Goal: Task Accomplishment & Management: Complete application form

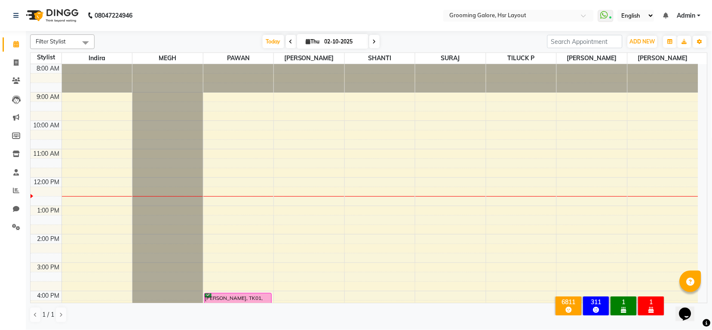
scroll to position [133, 0]
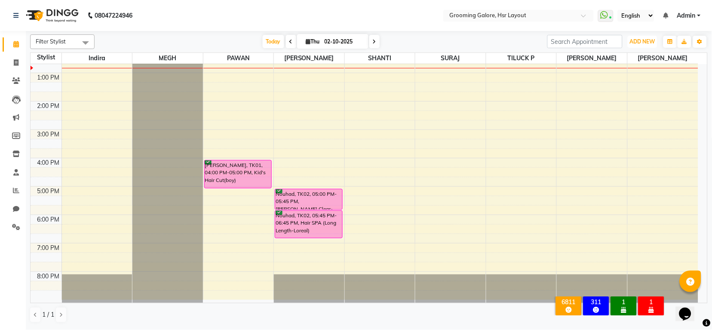
drag, startPoint x: 650, startPoint y: 40, endPoint x: 629, endPoint y: 55, distance: 25.8
click at [649, 39] on span "ADD NEW" at bounding box center [641, 41] width 25 height 6
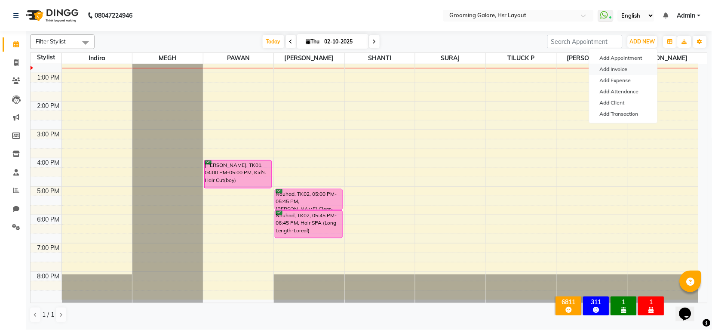
click at [605, 70] on link "Add Invoice" at bounding box center [623, 69] width 68 height 11
select select "service"
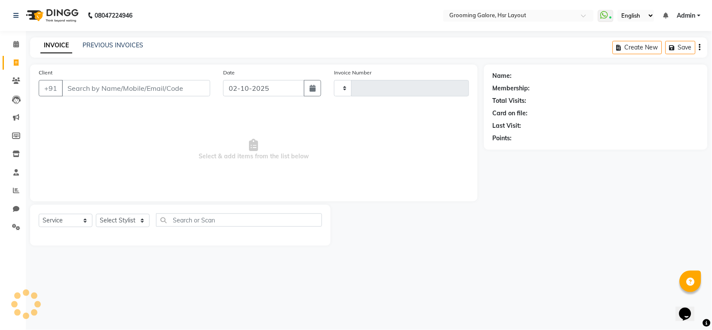
type input "2553"
select select "6168"
select select "P"
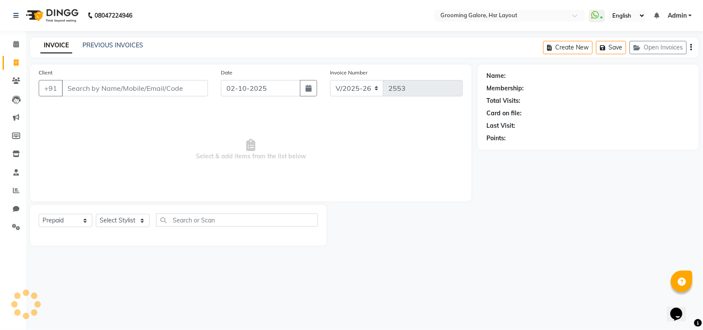
select select "45583"
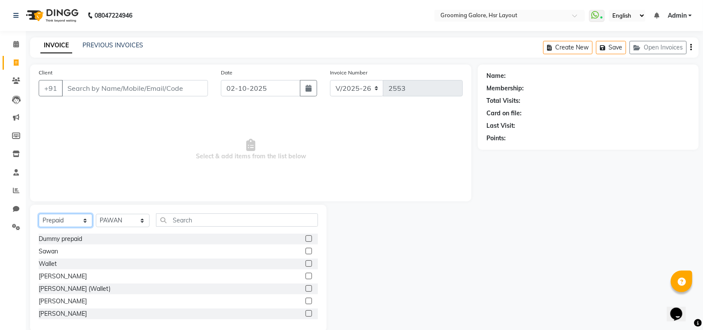
drag, startPoint x: 54, startPoint y: 220, endPoint x: 51, endPoint y: 215, distance: 5.6
click at [54, 220] on select "Select Service Product Membership Package Voucher Prepaid Gift Card" at bounding box center [66, 220] width 54 height 13
select select "service"
click at [39, 214] on select "Select Service Product Membership Package Voucher Prepaid Gift Card" at bounding box center [66, 220] width 54 height 13
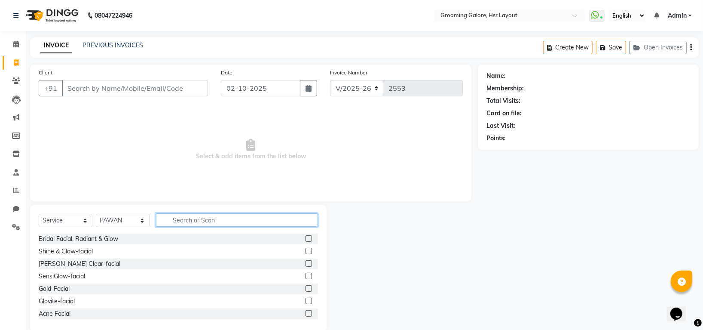
click at [207, 221] on input "text" at bounding box center [237, 219] width 162 height 13
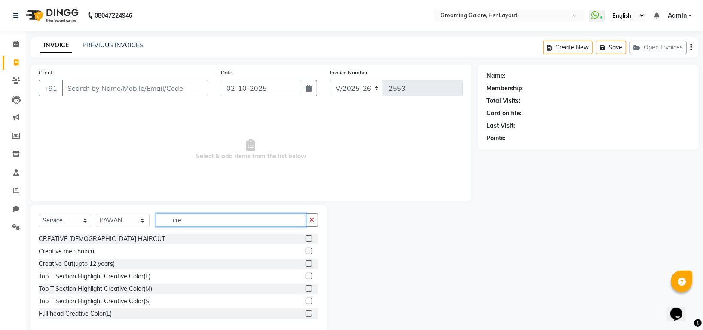
type input "cre"
drag, startPoint x: 300, startPoint y: 250, endPoint x: 290, endPoint y: 250, distance: 9.5
click at [305, 250] on label at bounding box center [308, 250] width 6 height 6
click at [305, 250] on input "checkbox" at bounding box center [308, 251] width 6 height 6
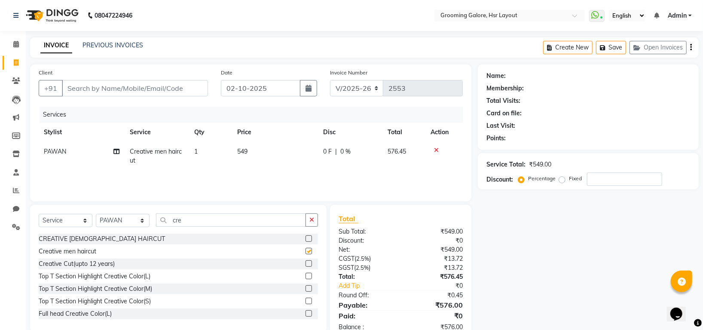
checkbox input "false"
click at [234, 218] on input "cre" at bounding box center [231, 219] width 150 height 13
type input "c"
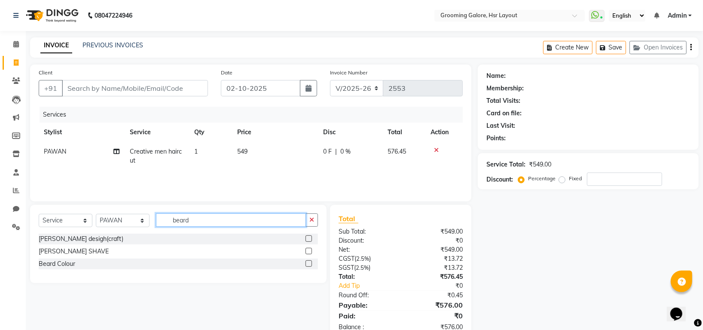
type input "beard"
click at [309, 239] on label at bounding box center [308, 238] width 6 height 6
click at [309, 239] on input "checkbox" at bounding box center [308, 239] width 6 height 6
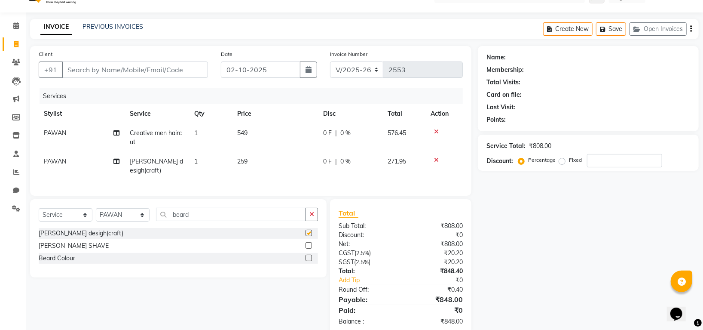
checkbox input "false"
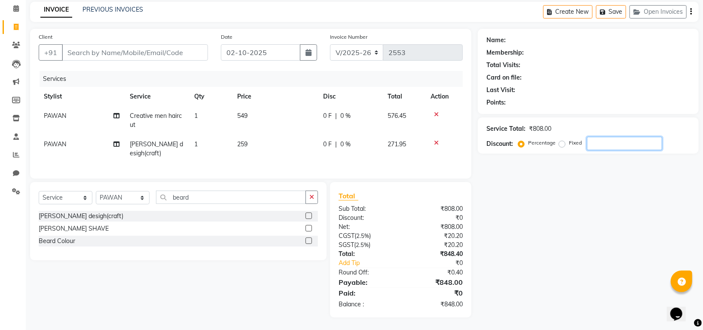
click at [637, 142] on input "number" at bounding box center [624, 143] width 75 height 13
type input "10"
click at [145, 49] on input "Client" at bounding box center [135, 52] width 146 height 16
type input "9"
type input "0"
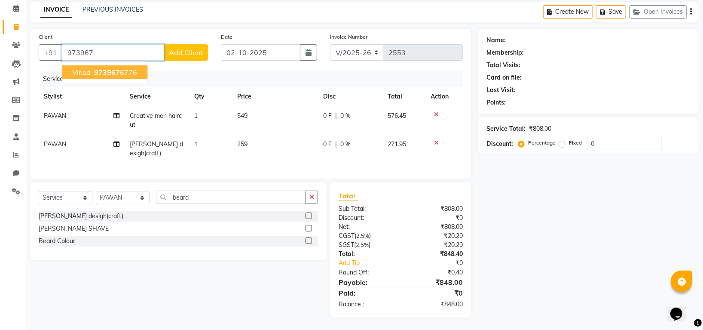
click at [129, 69] on ngb-highlight "973967 6776" at bounding box center [114, 72] width 45 height 9
type input "9739676776"
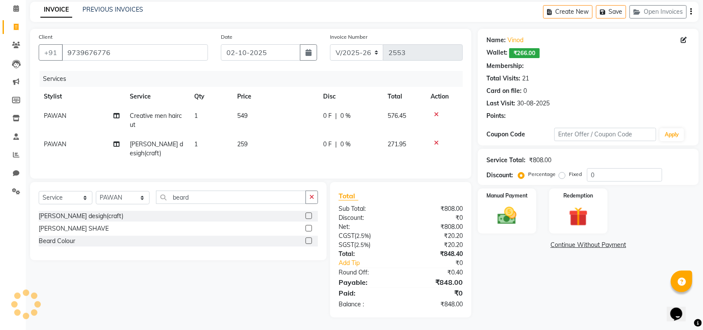
select select "1: Object"
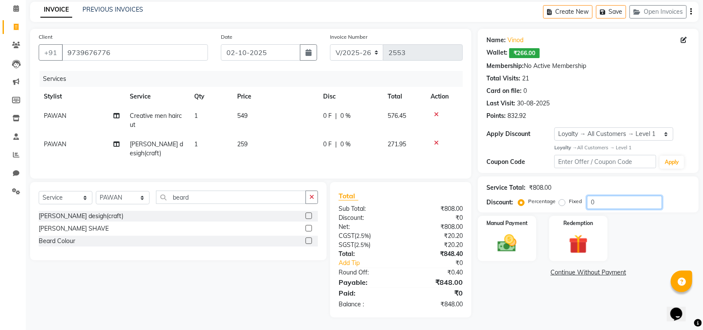
click at [617, 199] on input "0" at bounding box center [624, 202] width 75 height 13
type input "010"
click at [501, 239] on img at bounding box center [507, 243] width 32 height 23
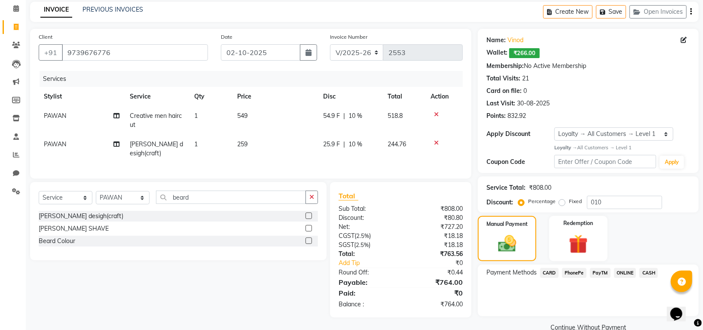
click at [572, 270] on span "PhonePe" at bounding box center [574, 273] width 24 height 10
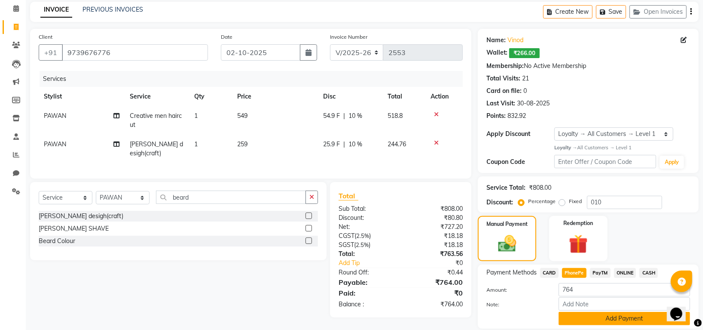
click at [588, 324] on button "Add Payment" at bounding box center [624, 318] width 131 height 13
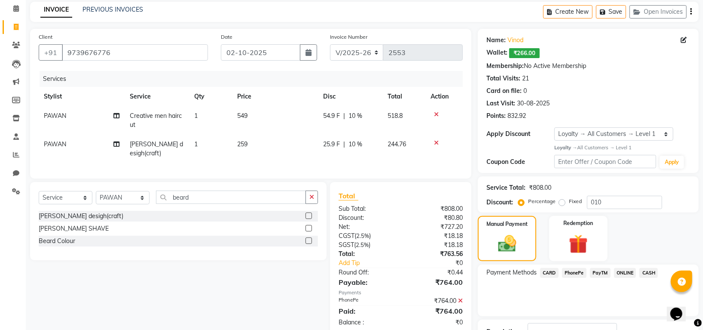
scroll to position [101, 0]
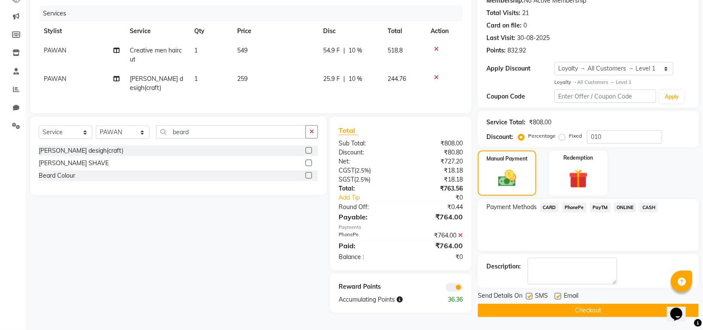
click at [593, 305] on button "Checkout" at bounding box center [588, 309] width 221 height 13
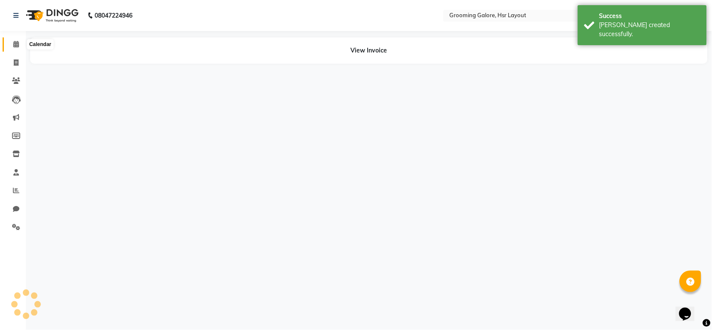
click at [18, 45] on span at bounding box center [16, 45] width 15 height 10
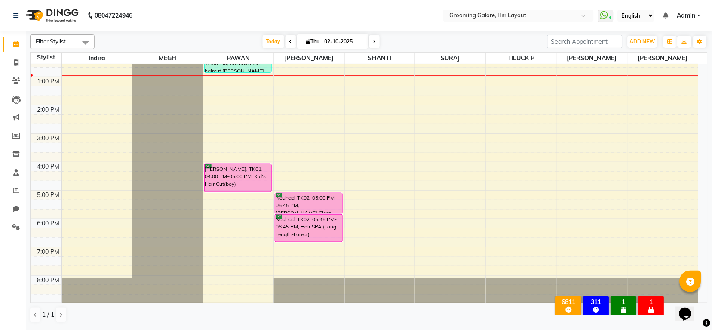
scroll to position [133, 0]
